Goal: Transaction & Acquisition: Download file/media

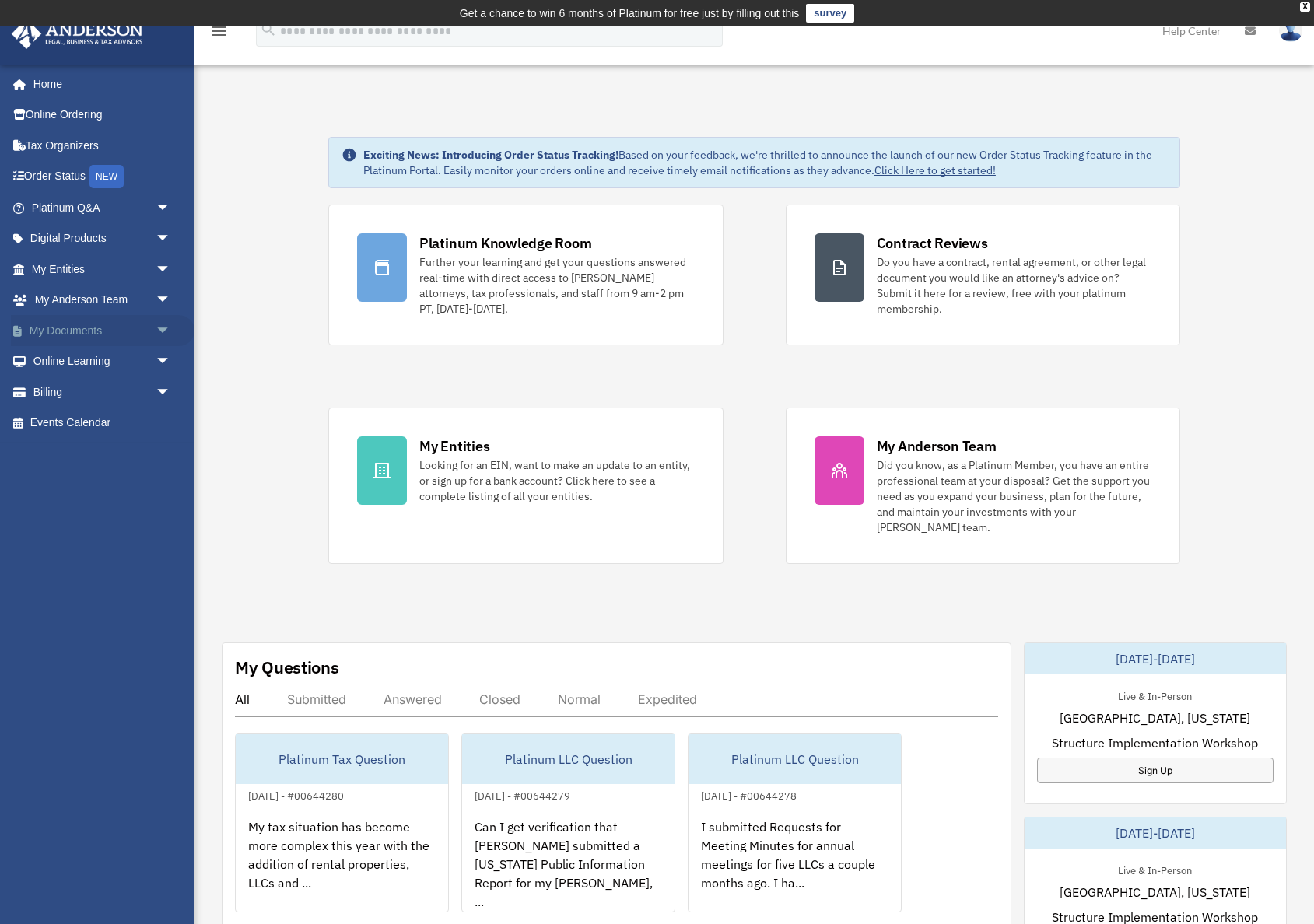
click at [68, 330] on link "My Documents arrow_drop_down" at bounding box center [102, 331] width 184 height 32
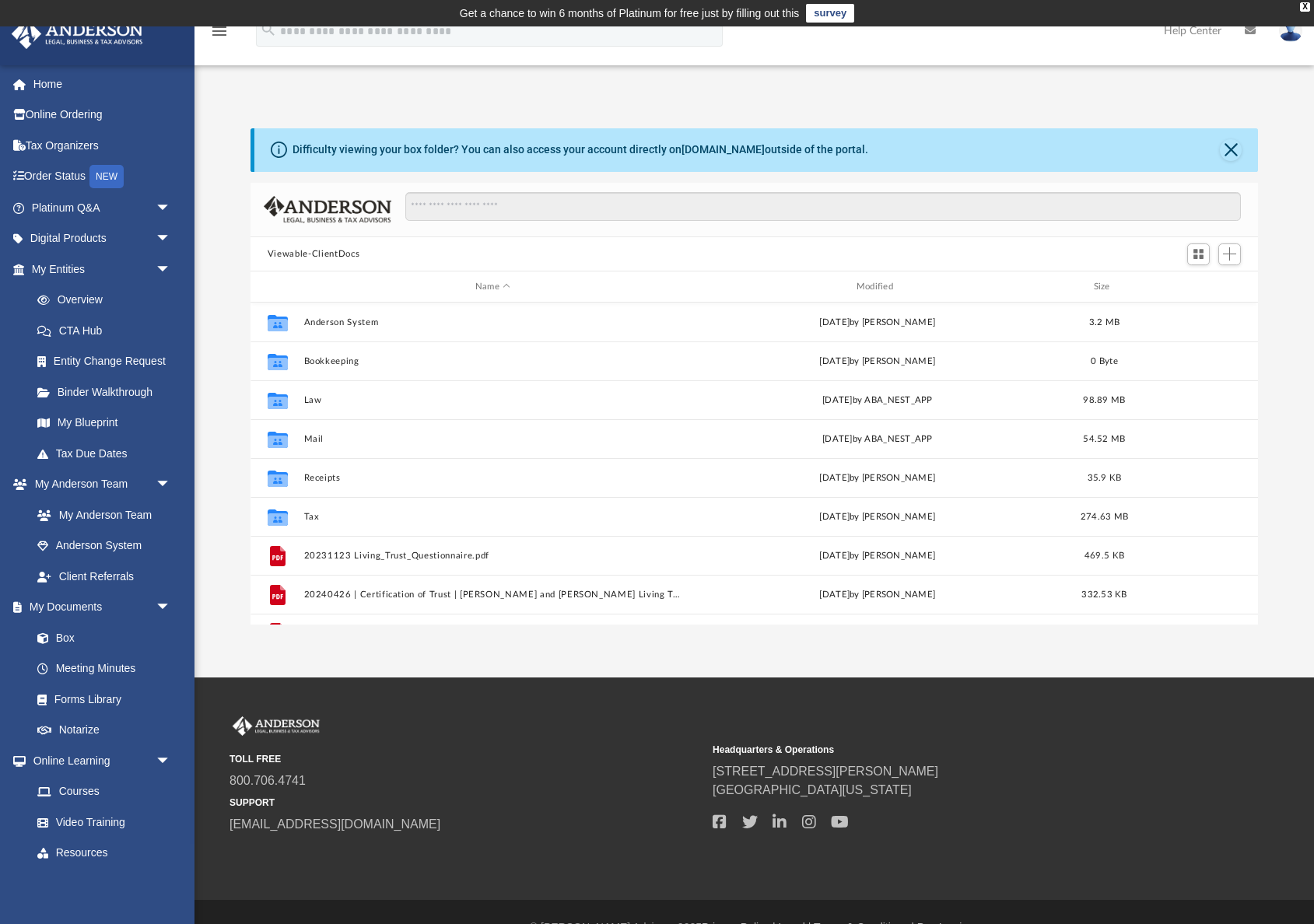
scroll to position [354, 1008]
click at [875, 288] on div "Modified" at bounding box center [877, 288] width 378 height 14
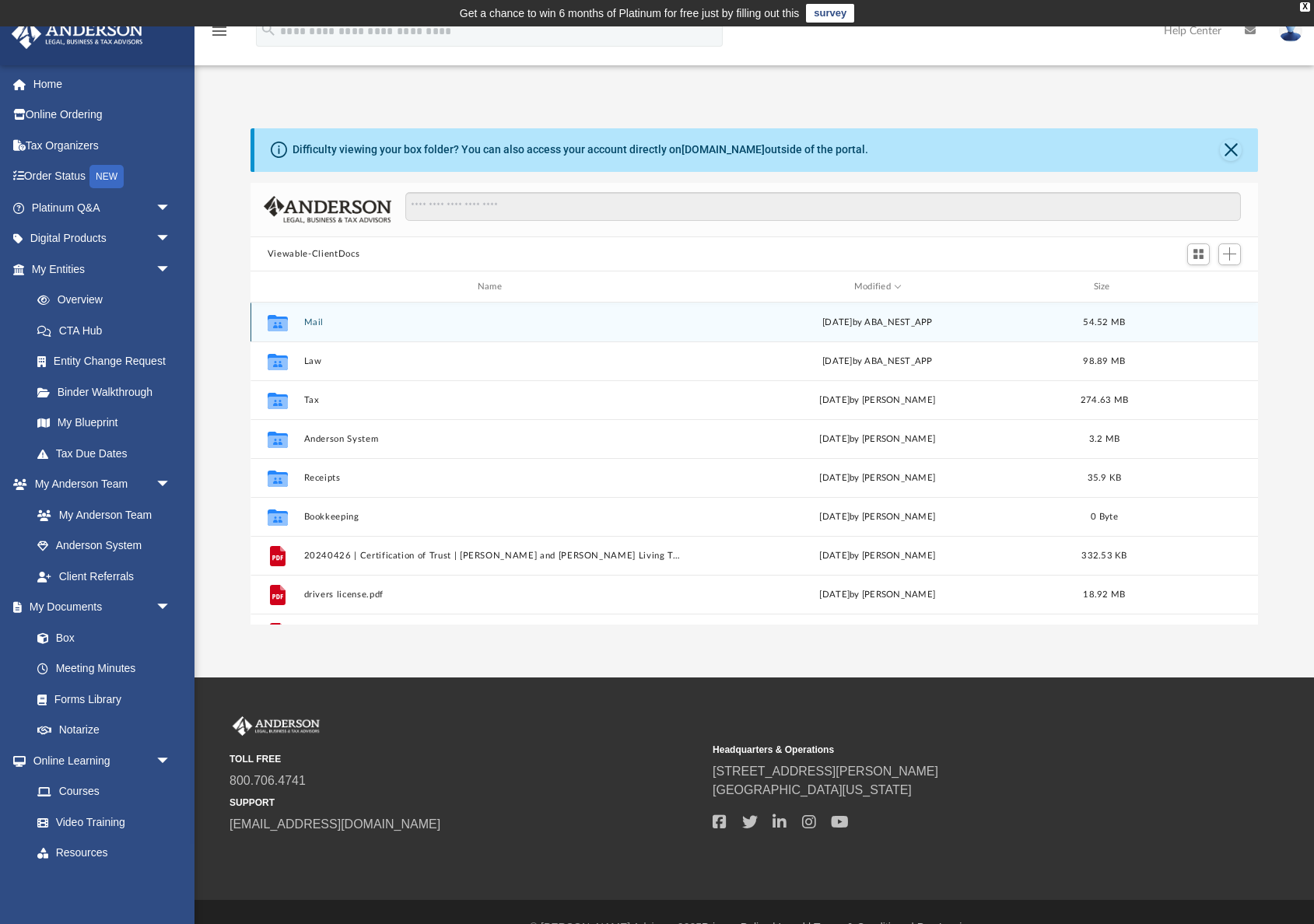
click at [307, 318] on button "Mail" at bounding box center [492, 322] width 378 height 10
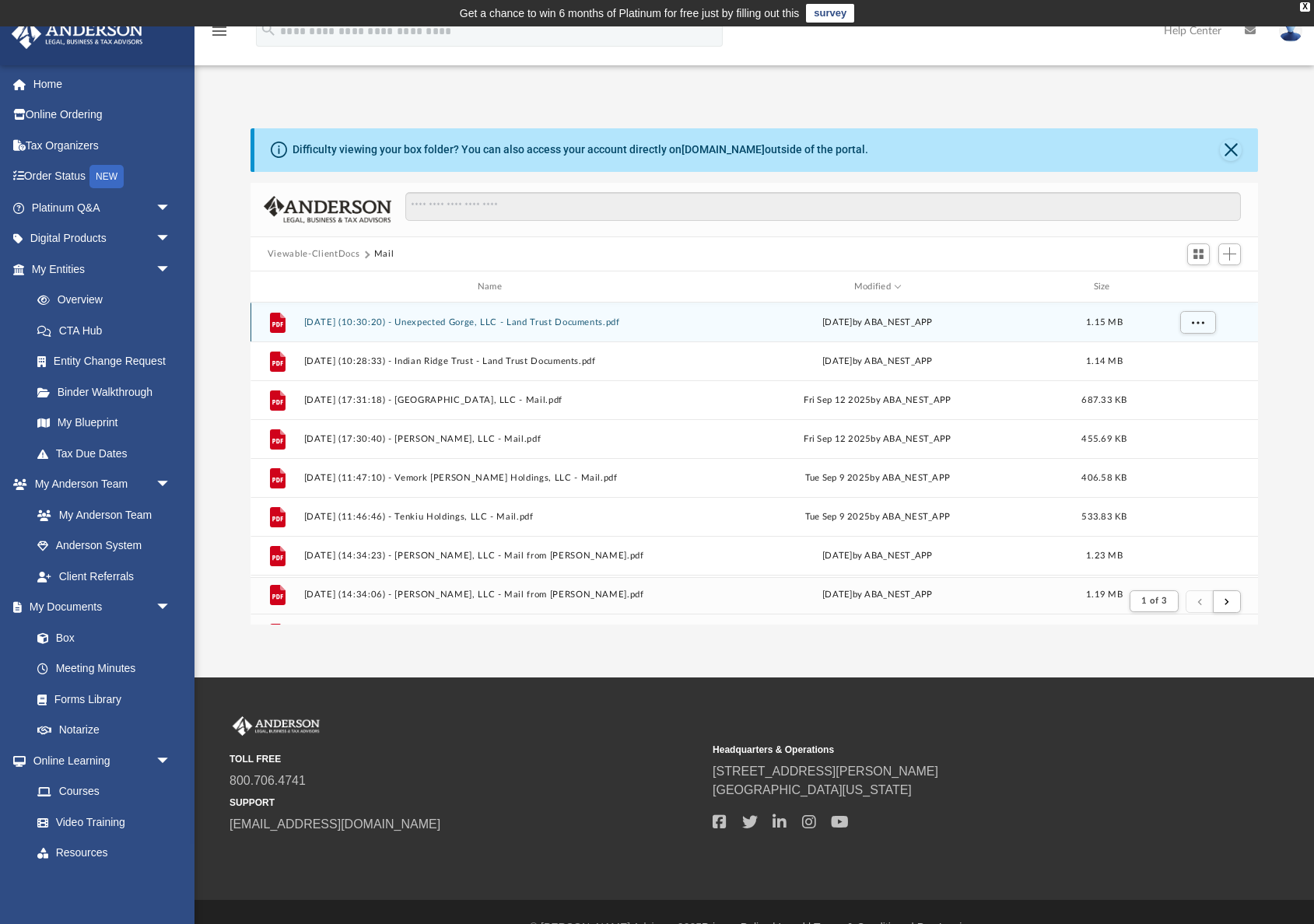
scroll to position [306, 1008]
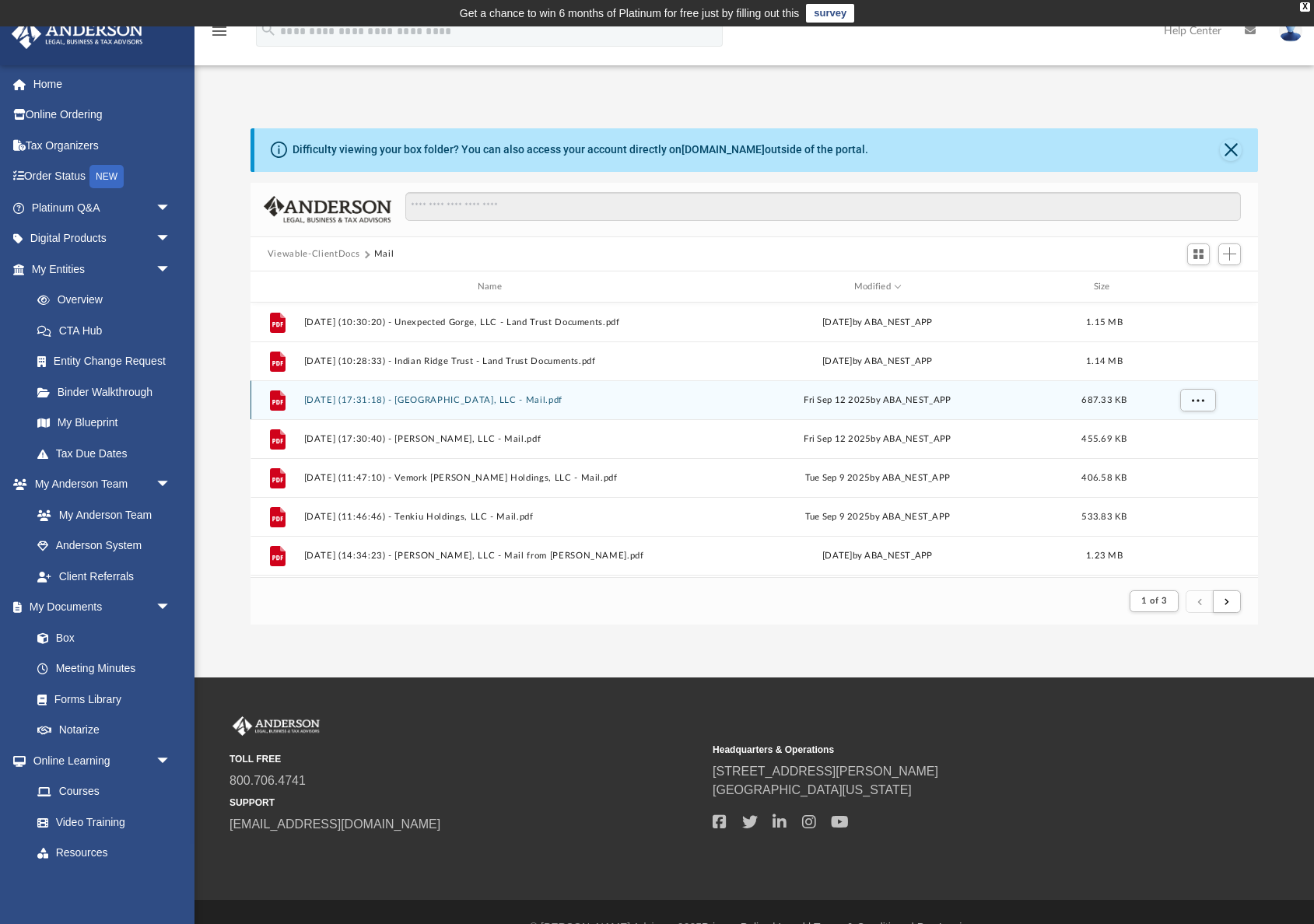
click at [512, 399] on button "[DATE] (17:31:18) - [GEOGRAPHIC_DATA], LLC - Mail.pdf" at bounding box center [492, 400] width 378 height 10
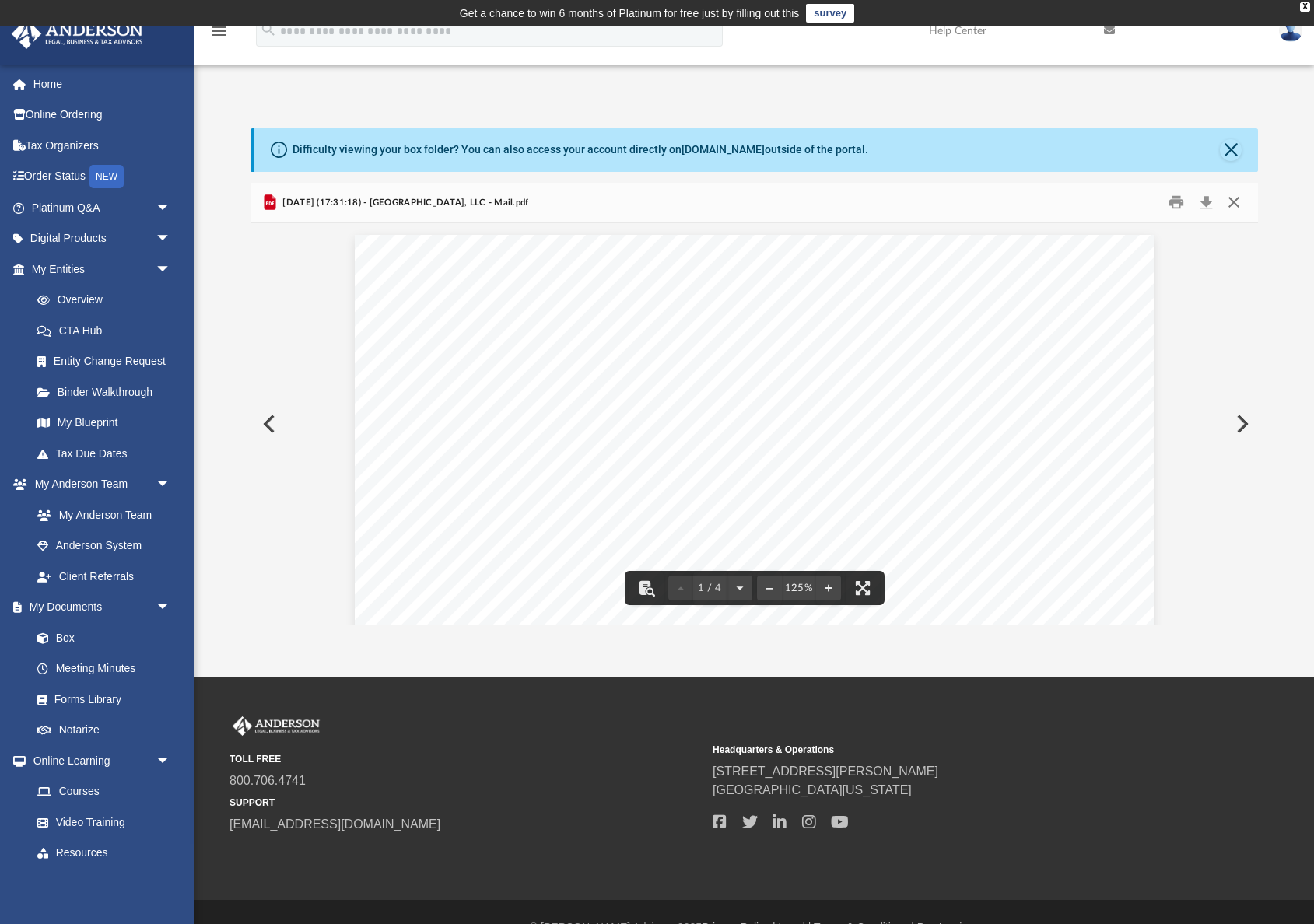
click at [1234, 199] on button "Close" at bounding box center [1234, 202] width 28 height 24
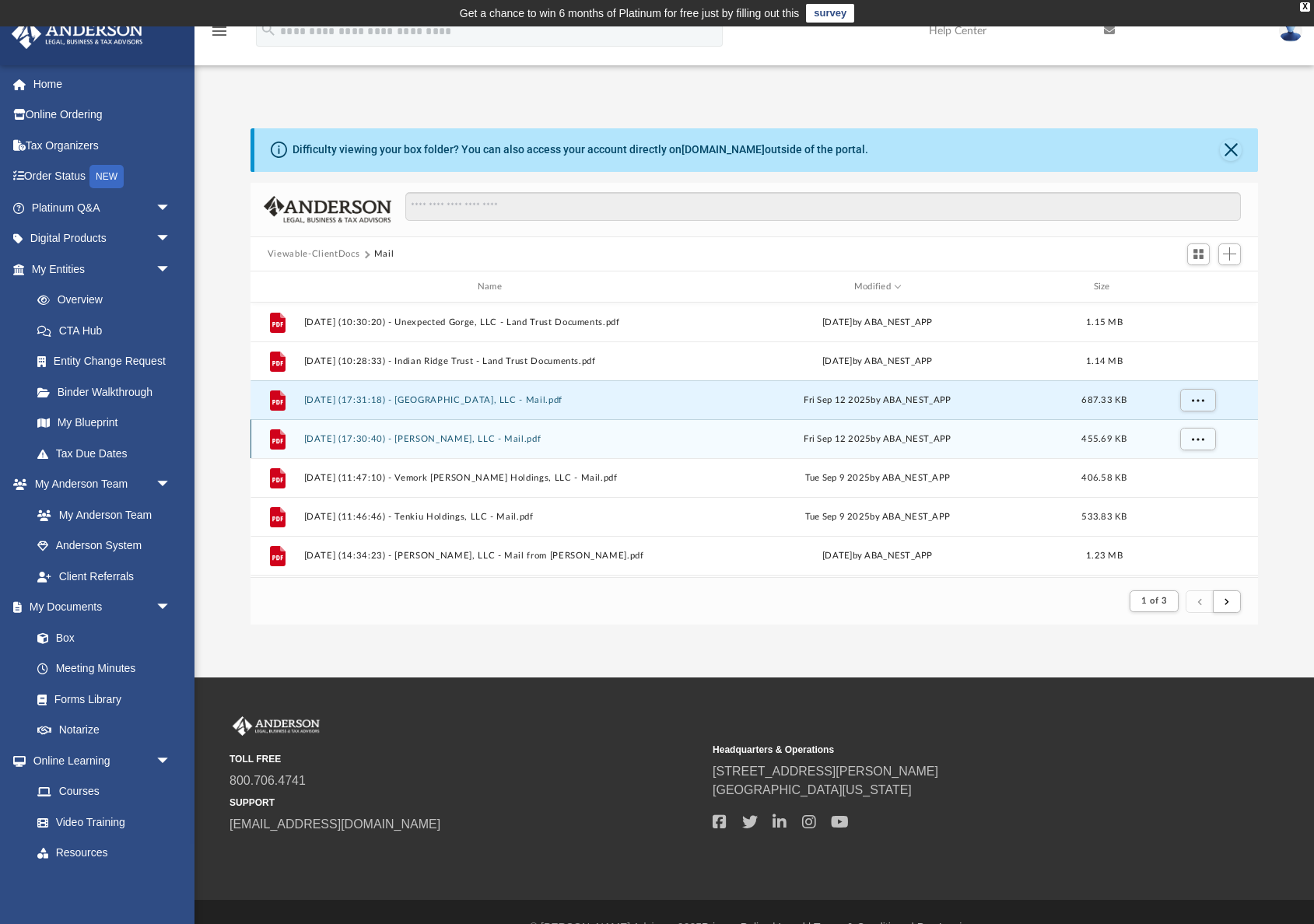
click at [475, 436] on button "[DATE] (17:30:40) - [PERSON_NAME], LLC - Mail.pdf" at bounding box center [492, 439] width 378 height 10
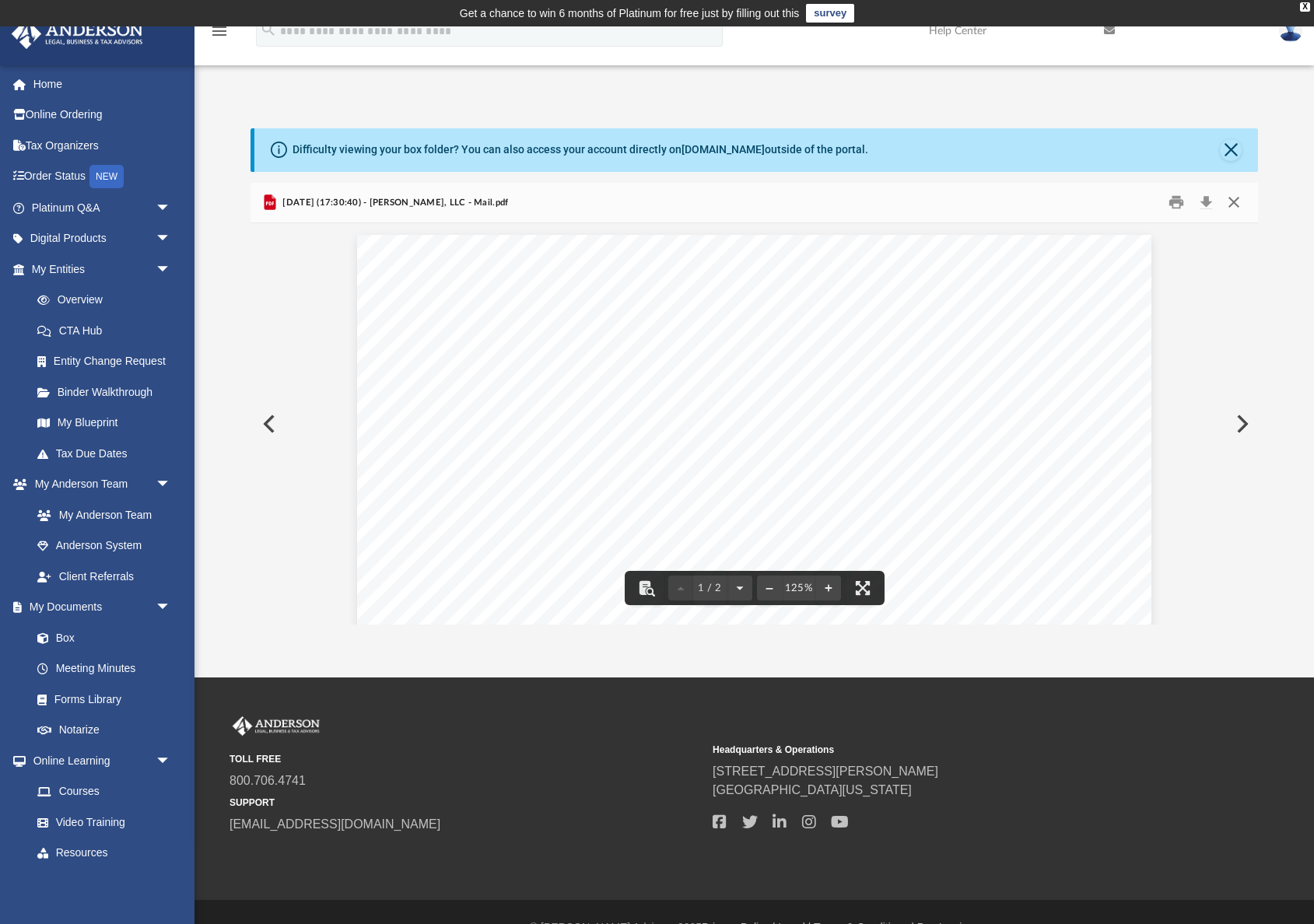
click at [1236, 197] on button "Close" at bounding box center [1234, 202] width 28 height 24
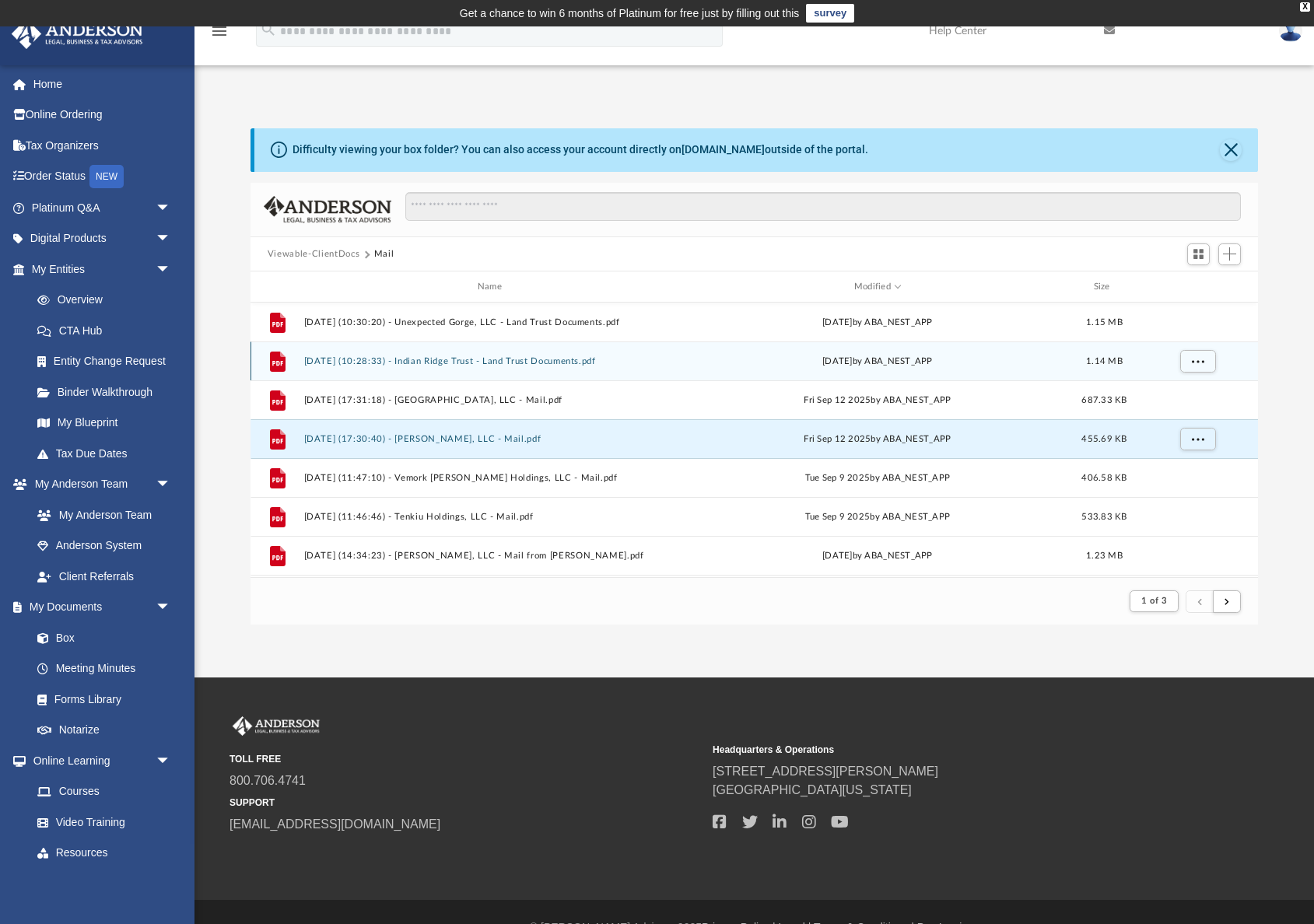
click at [525, 361] on button "[DATE] (10:28:33) - Indian Ridge Trust - Land Trust Documents.pdf" at bounding box center [492, 361] width 378 height 10
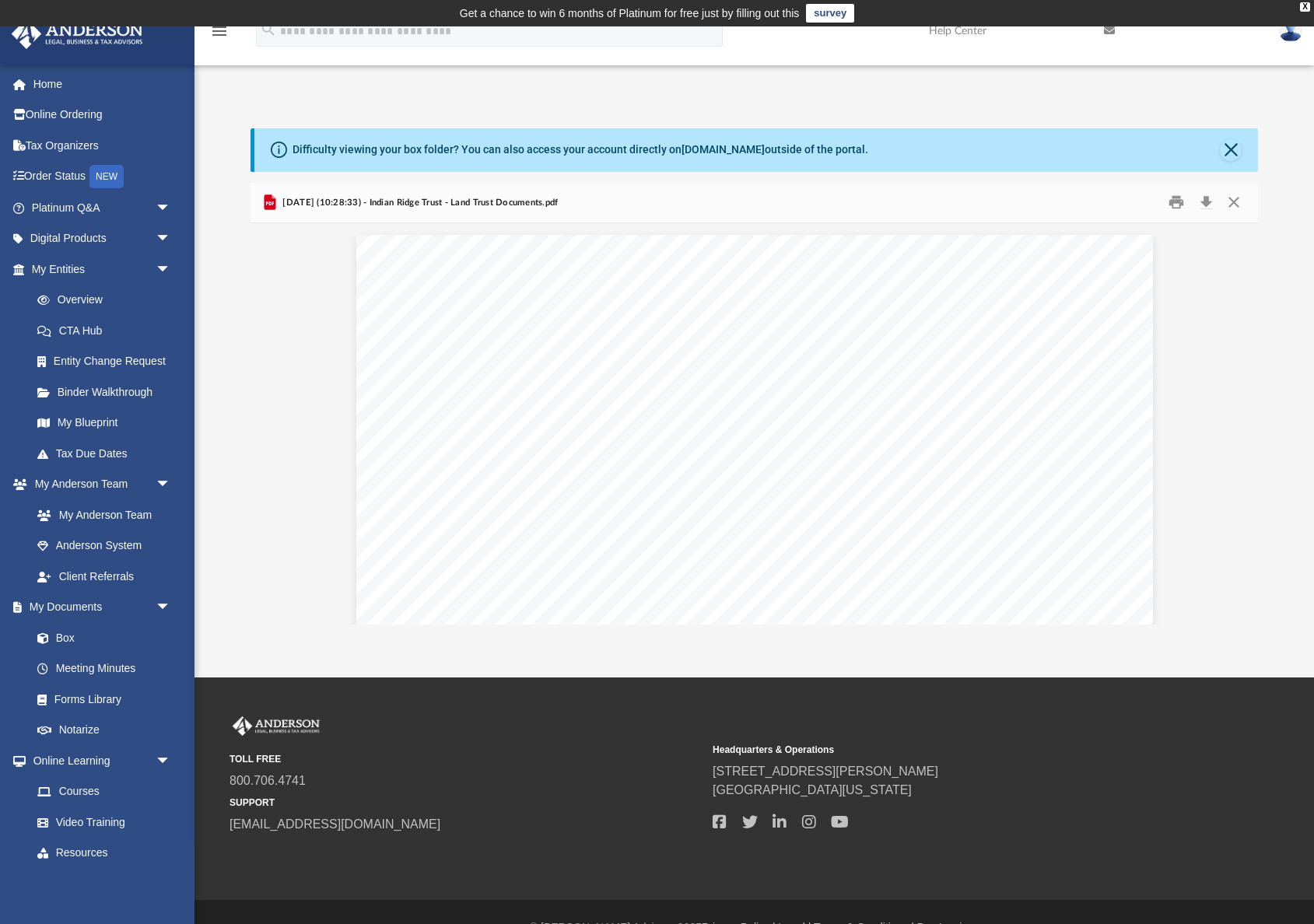
scroll to position [1, 0]
click at [1203, 206] on button "Download" at bounding box center [1206, 202] width 28 height 24
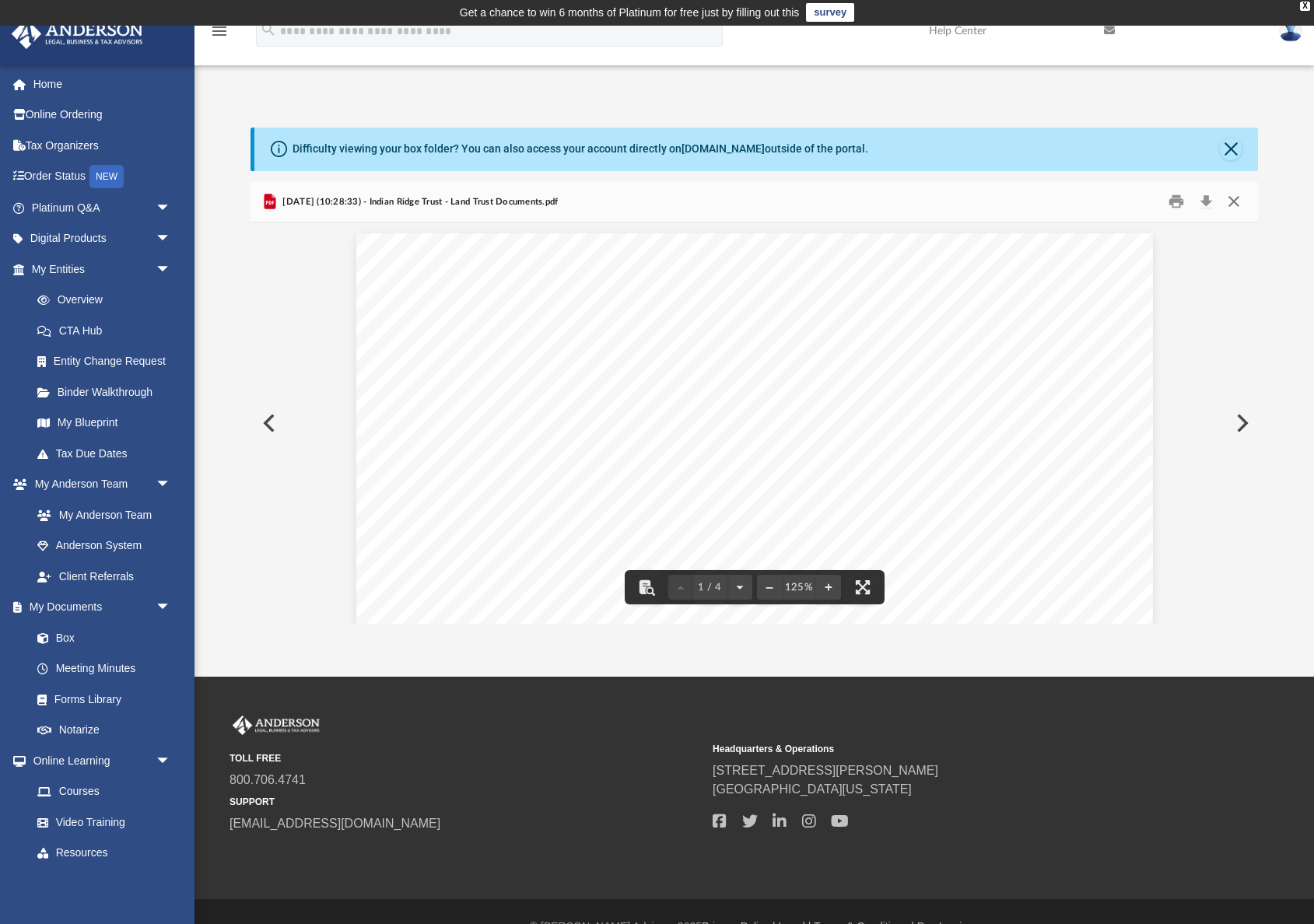
click at [1229, 206] on button "Close" at bounding box center [1234, 202] width 28 height 24
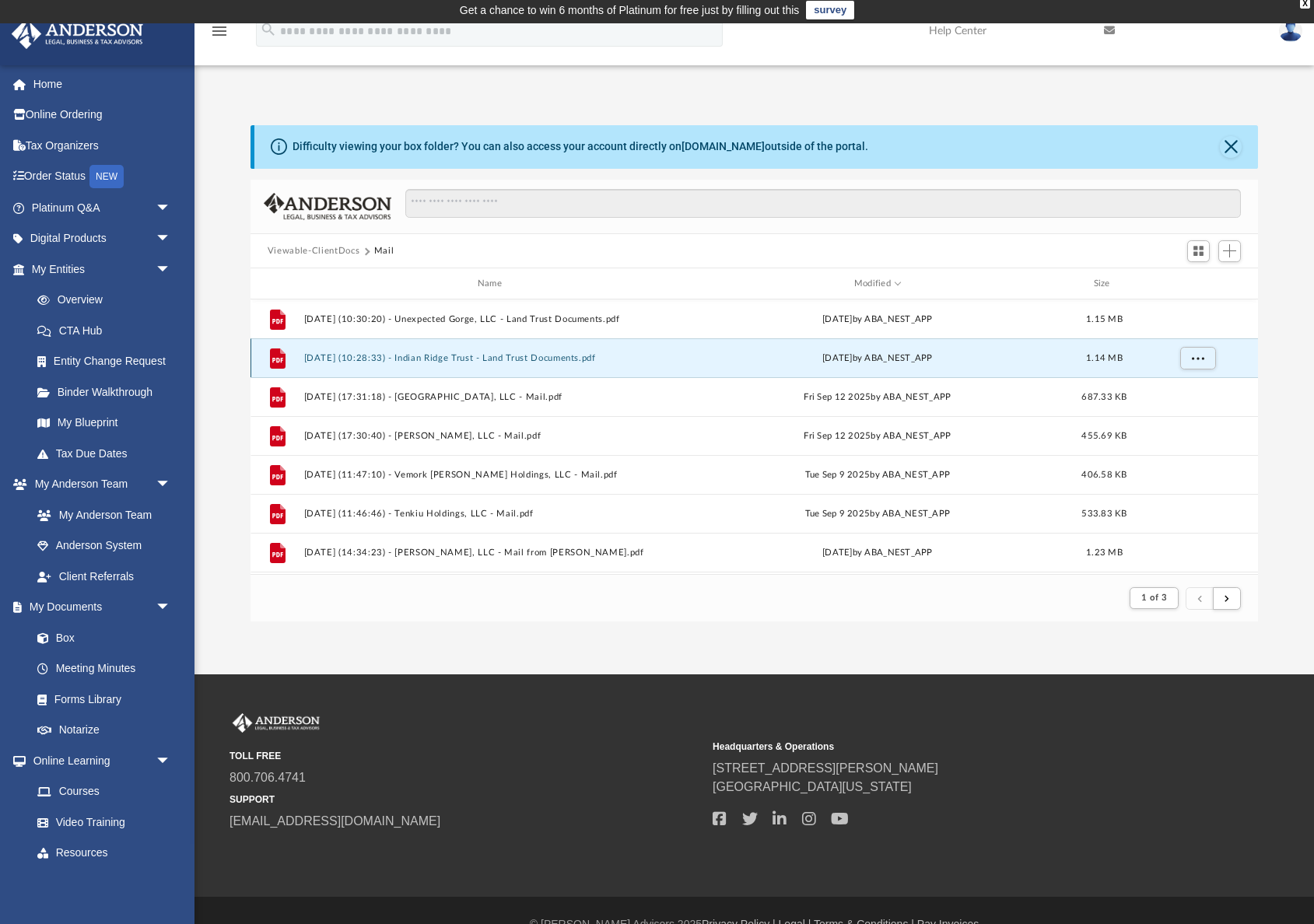
scroll to position [2, 0]
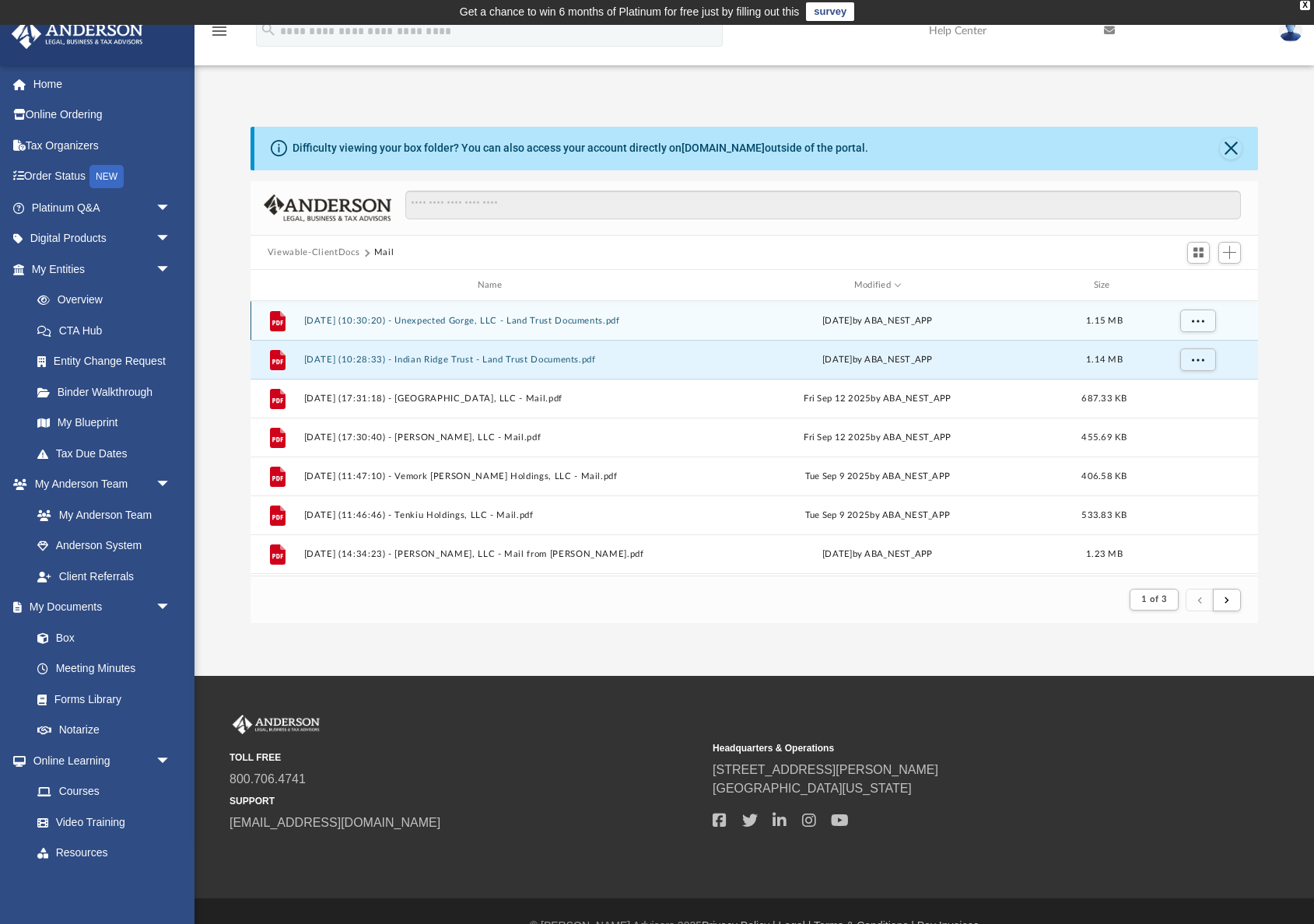
click at [606, 328] on div "File [DATE] (10:30:20) - Unexpected Gorge, LLC - Land Trust Documents.pdf [DATE…" at bounding box center [754, 320] width 1008 height 39
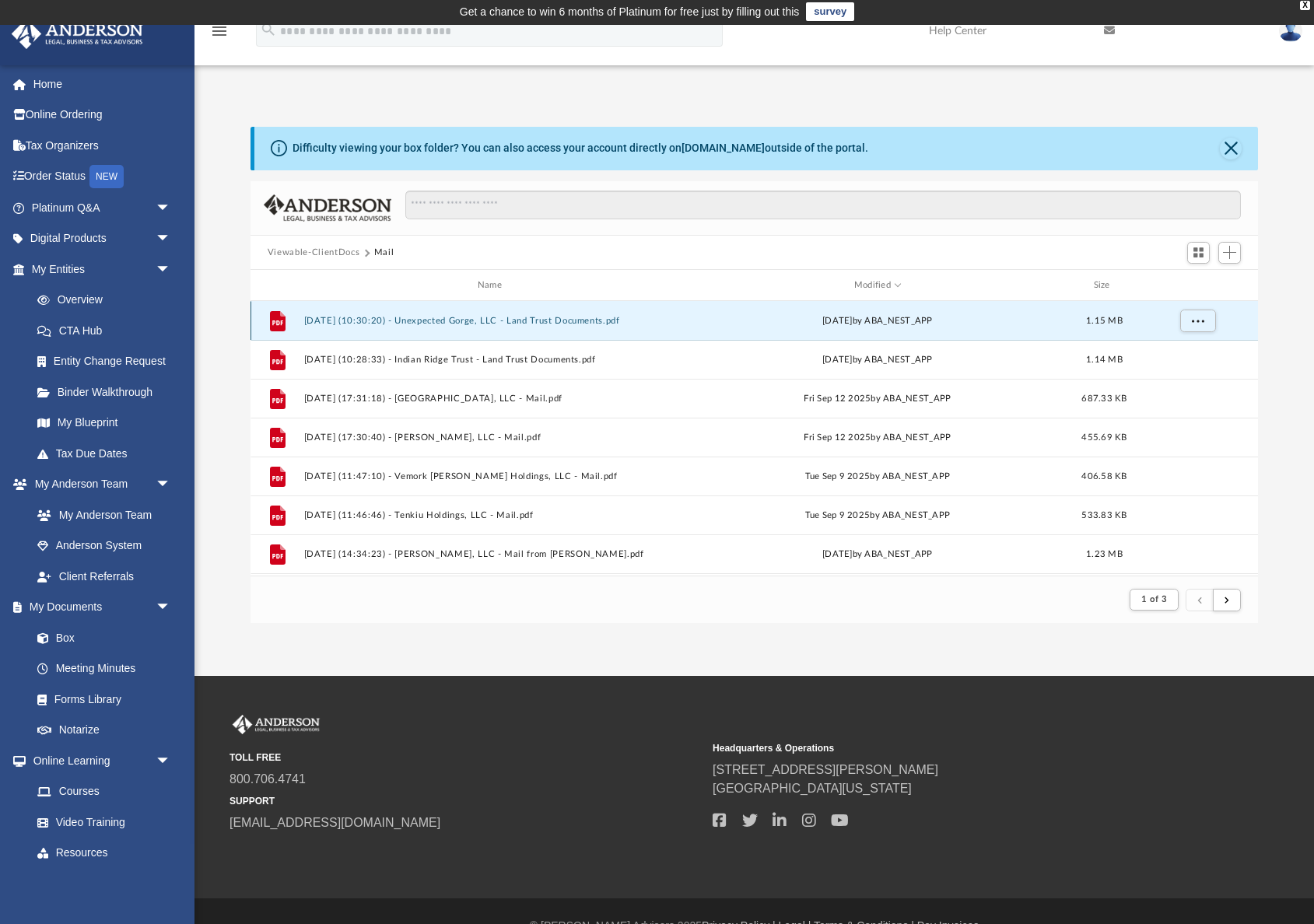
click at [601, 324] on button "[DATE] (10:30:20) - Unexpected Gorge, LLC - Land Trust Documents.pdf" at bounding box center [492, 321] width 378 height 10
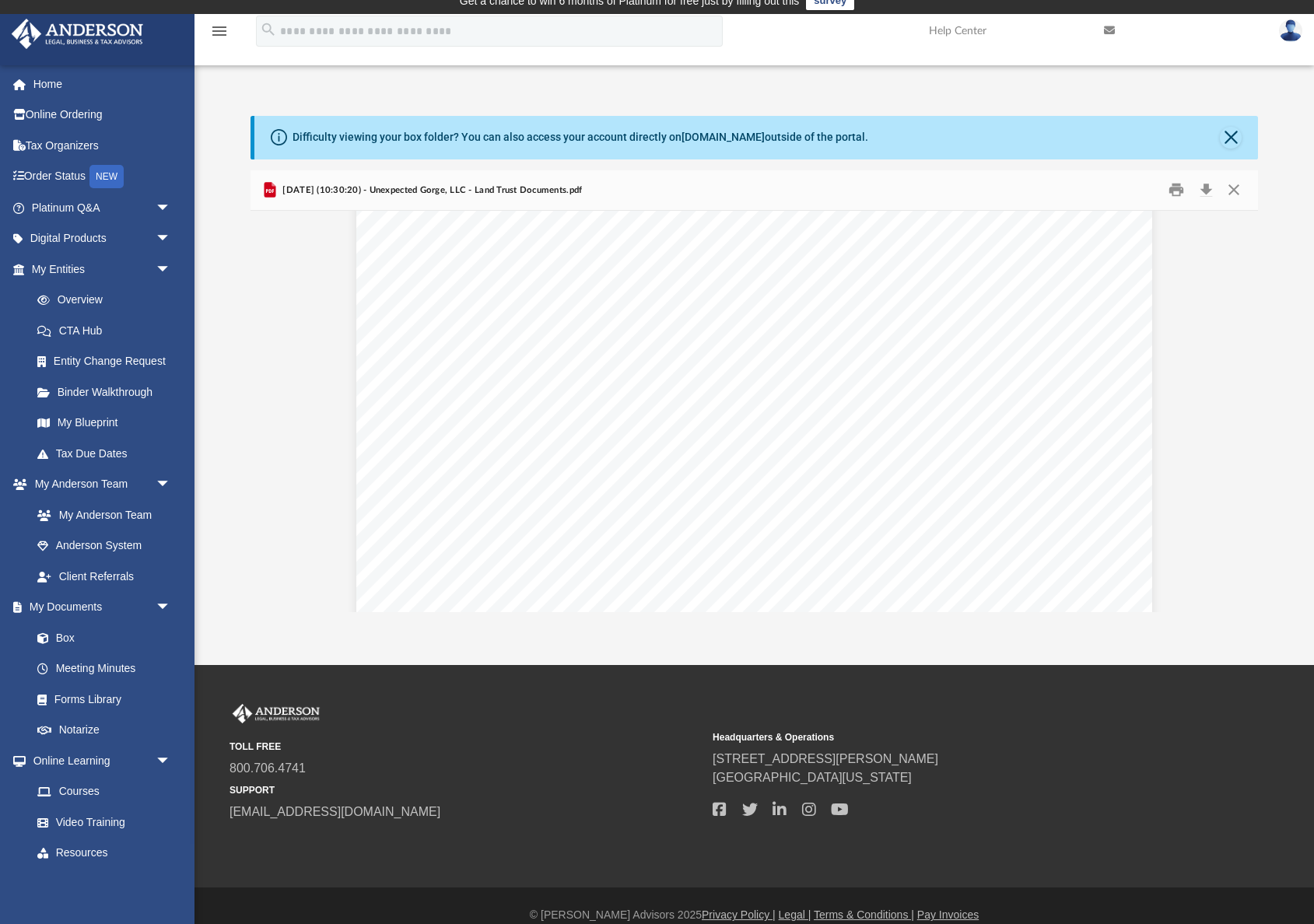
scroll to position [98, 0]
click at [1201, 188] on button "Download" at bounding box center [1206, 190] width 28 height 24
click at [1226, 138] on button "Close" at bounding box center [1231, 138] width 22 height 22
